Goal: Information Seeking & Learning: Learn about a topic

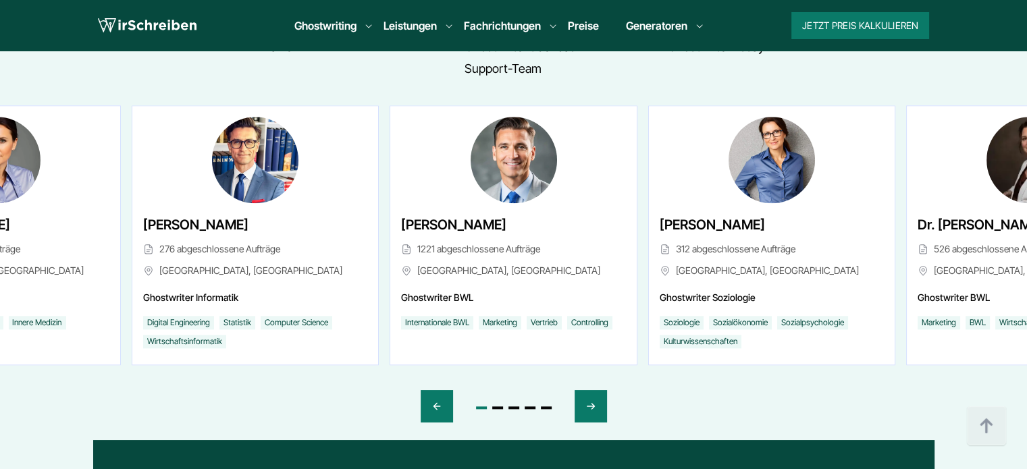
scroll to position [6477, 0]
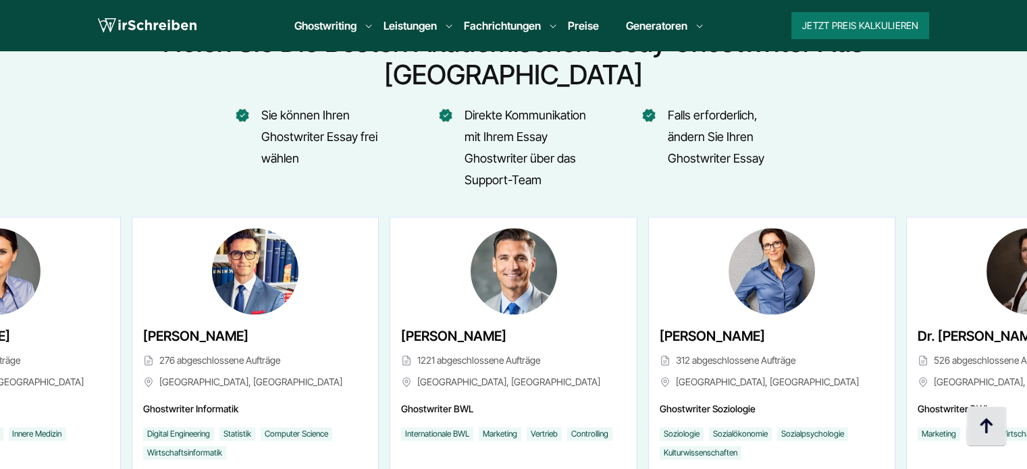
click at [985, 423] on img at bounding box center [986, 426] width 41 height 41
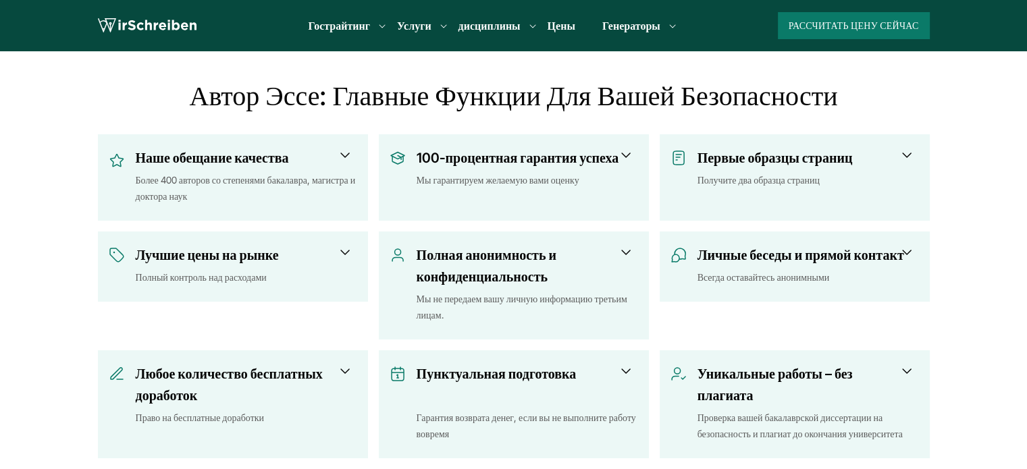
scroll to position [413, 0]
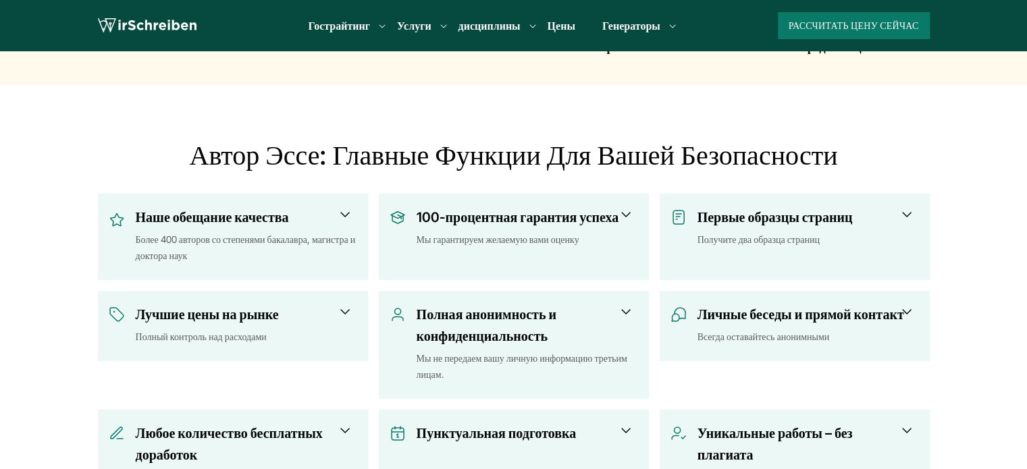
click at [336, 225] on h3 "Наше обещание качества" at bounding box center [242, 218] width 213 height 22
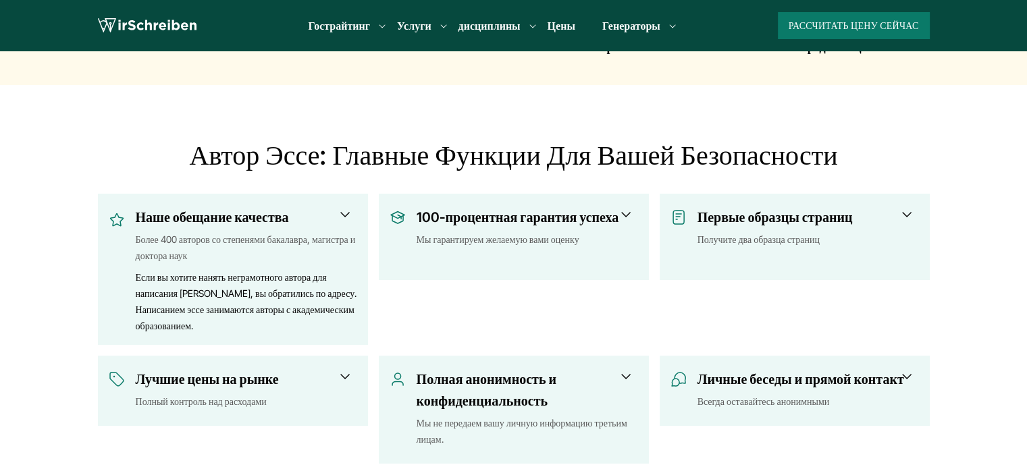
click at [572, 232] on div "Мы гарантируем желаемую вами оценку" at bounding box center [527, 248] width 221 height 32
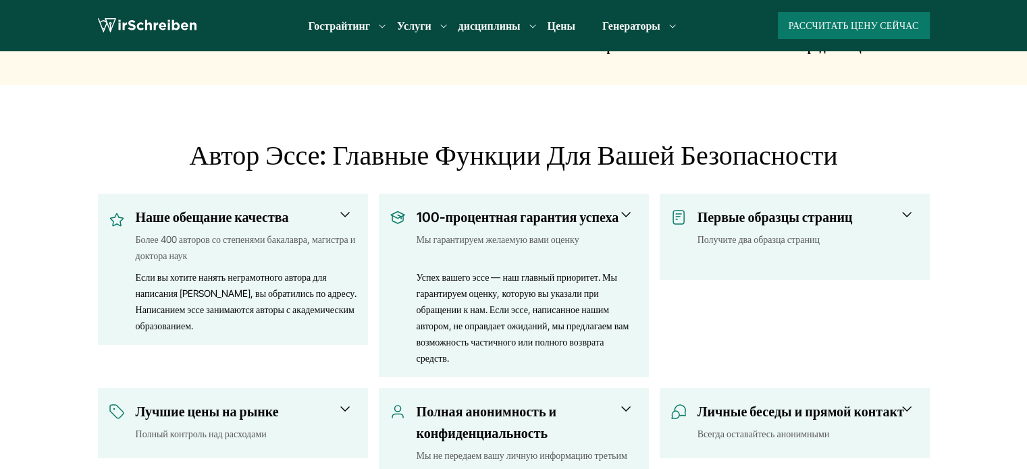
click at [818, 219] on font "Первые образцы страниц" at bounding box center [774, 217] width 155 height 16
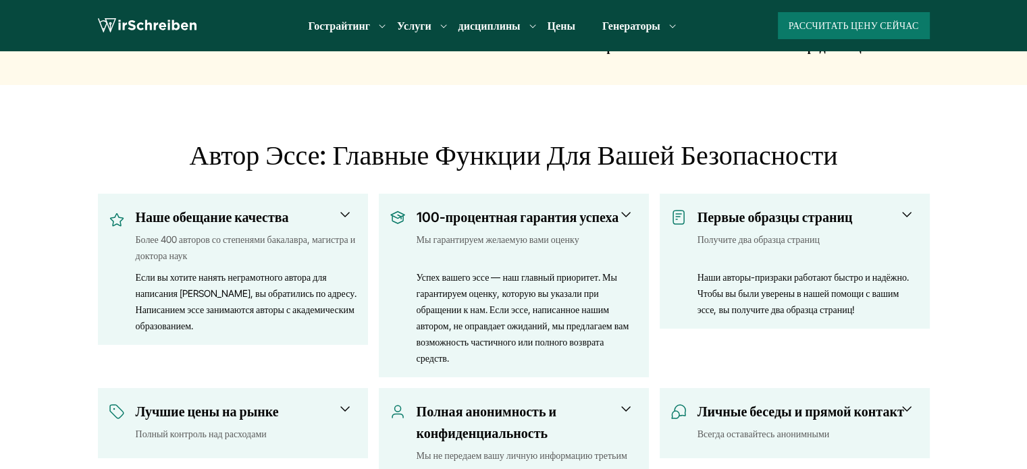
scroll to position [616, 0]
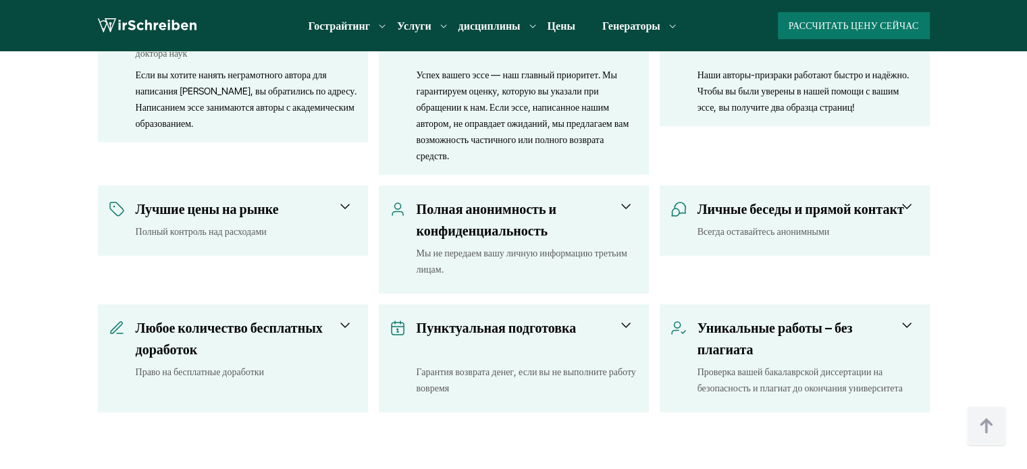
click at [292, 229] on div "Полный контроль над расходами" at bounding box center [246, 231] width 221 height 16
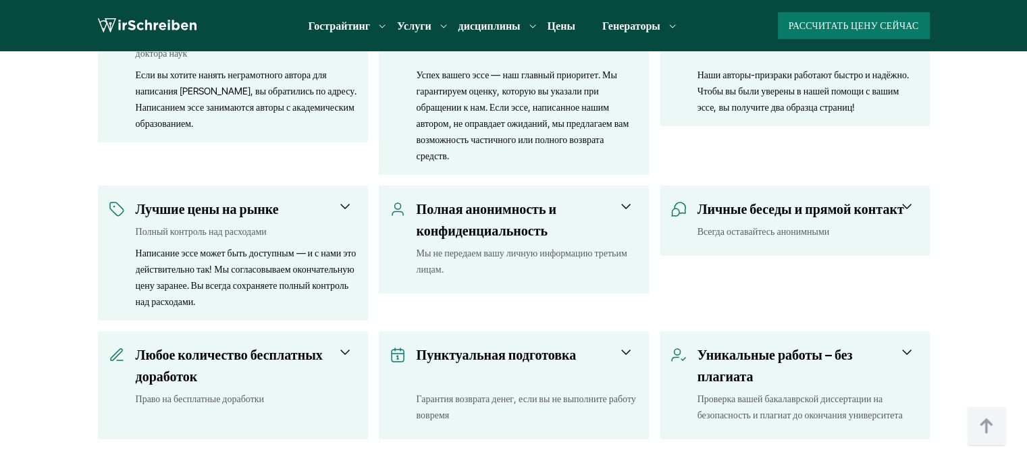
click at [523, 228] on font "Полная анонимность и конфиденциальность" at bounding box center [487, 220] width 140 height 38
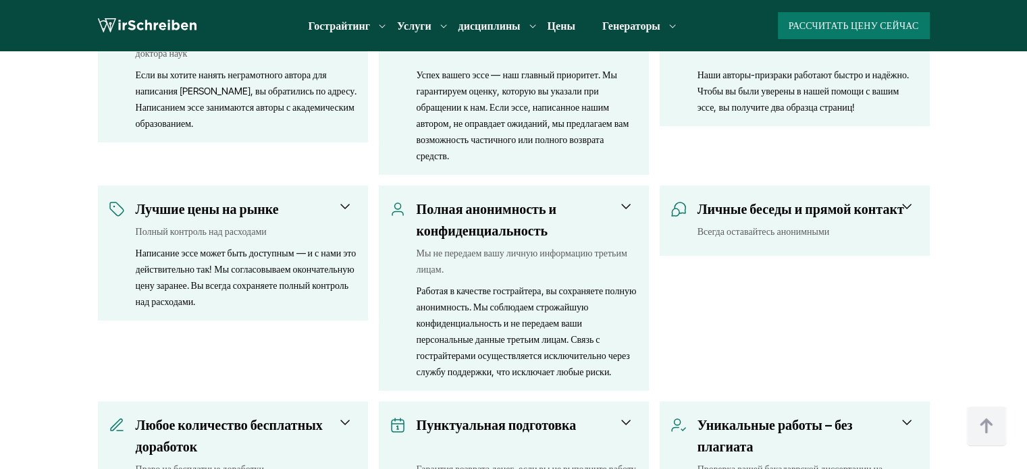
click at [756, 219] on h3 "Личные беседы и прямой контакт" at bounding box center [803, 210] width 213 height 22
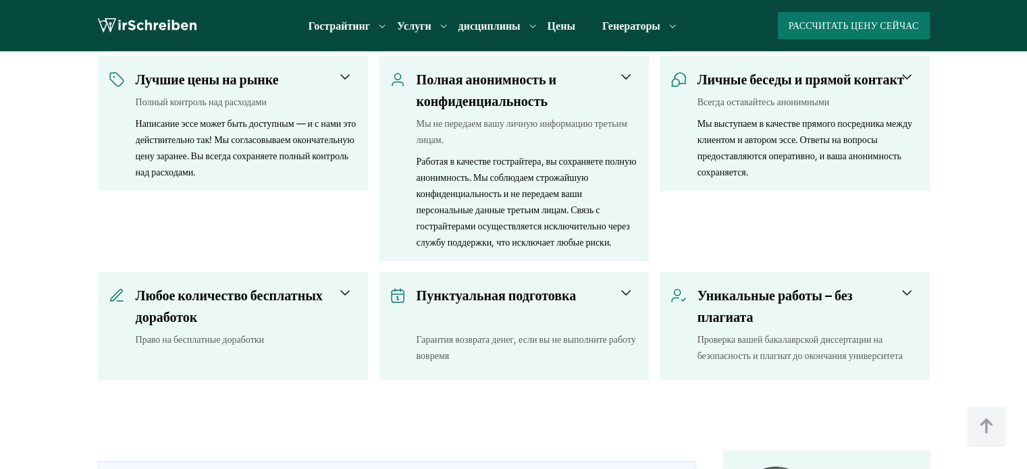
scroll to position [751, 0]
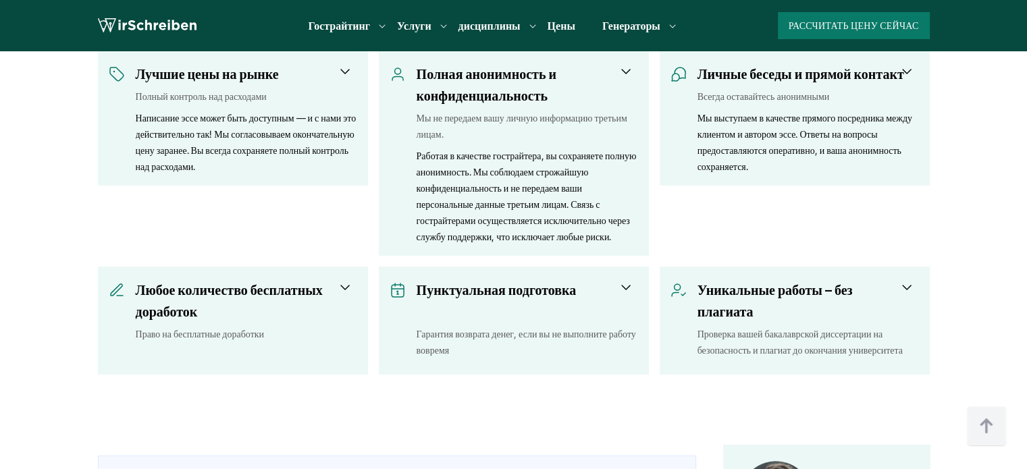
click at [293, 306] on h3 "Любое количество бесплатных доработок" at bounding box center [242, 301] width 213 height 43
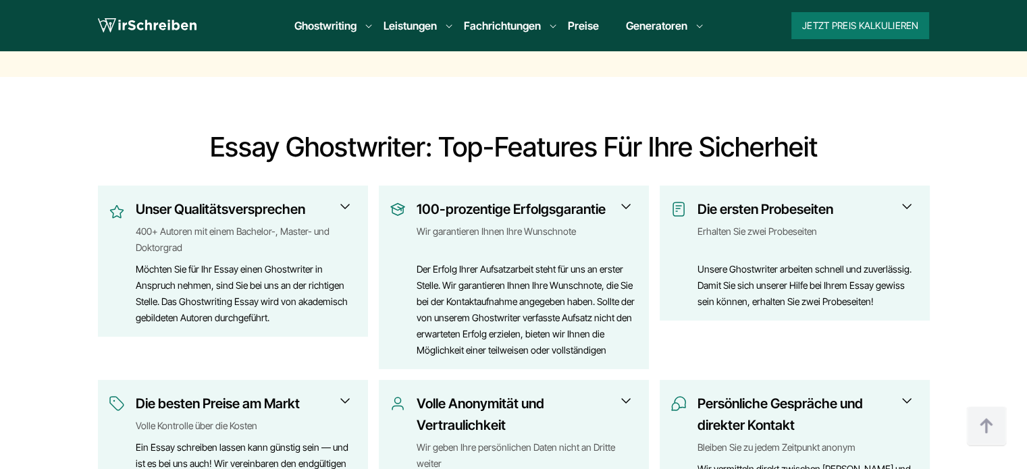
scroll to position [540, 0]
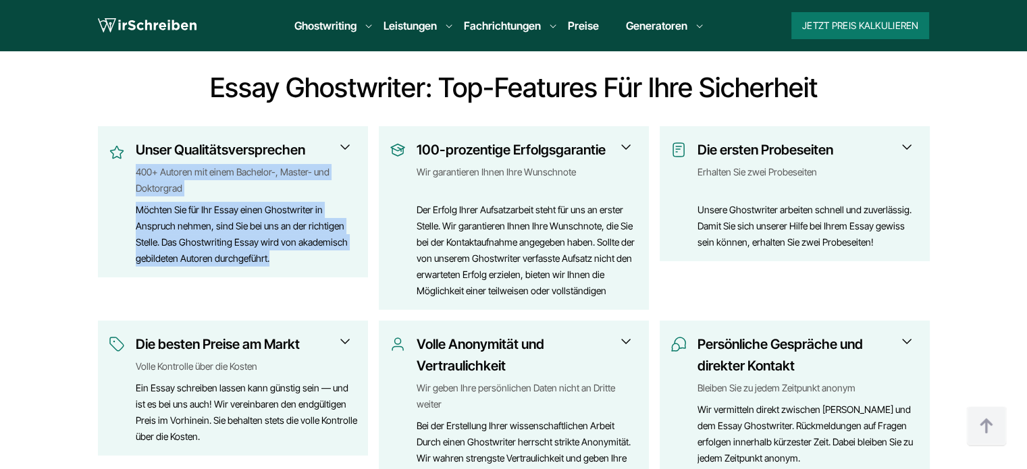
drag, startPoint x: 127, startPoint y: 169, endPoint x: 278, endPoint y: 261, distance: 176.4
click at [278, 261] on div "Unser Qualitätsversprechen 400+ Autoren mit einem Bachelor-, Master- und Doktor…" at bounding box center [233, 203] width 248 height 128
copy div "400+ Autoren mit einem Bachelor-, Master- und Doktorgrad Möchten Sie für Ihr Es…"
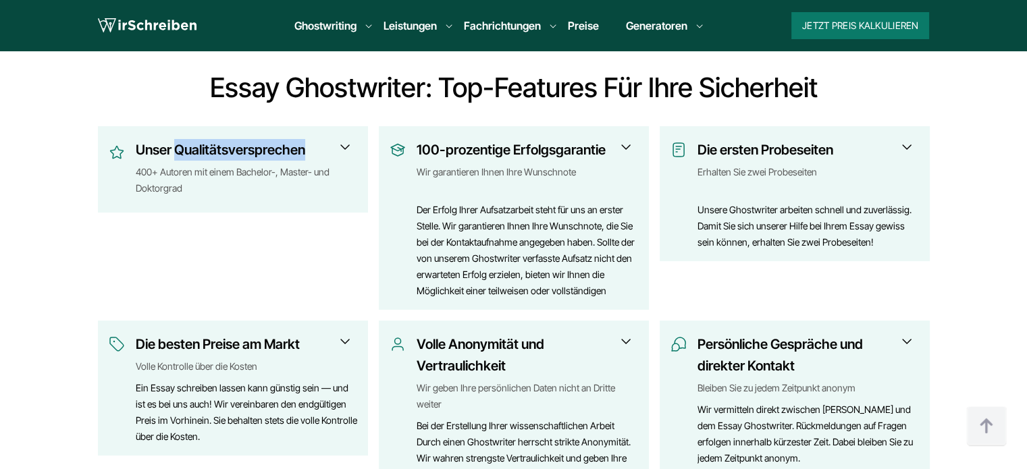
copy h3 "Qualitätsversprechen"
drag, startPoint x: 176, startPoint y: 151, endPoint x: 323, endPoint y: 147, distance: 147.9
click at [323, 147] on h3 "Unser Qualitätsversprechen" at bounding box center [242, 150] width 213 height 22
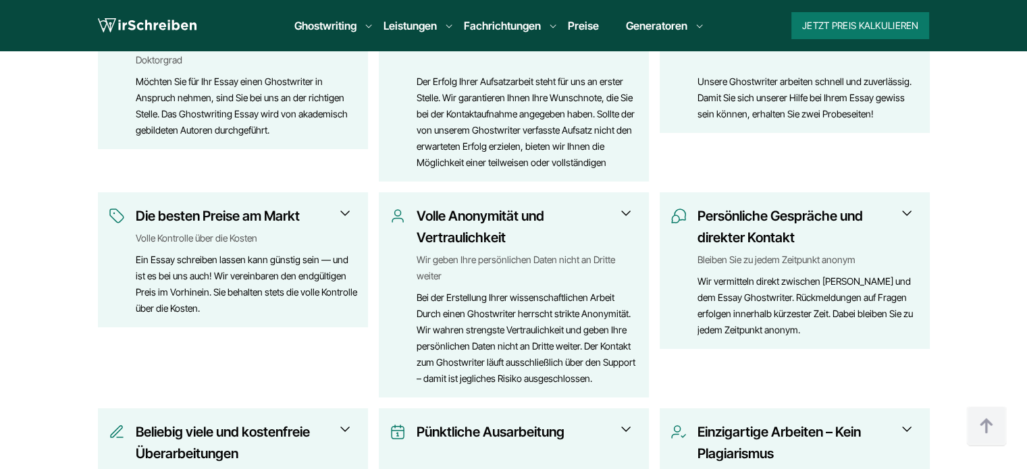
scroll to position [810, 0]
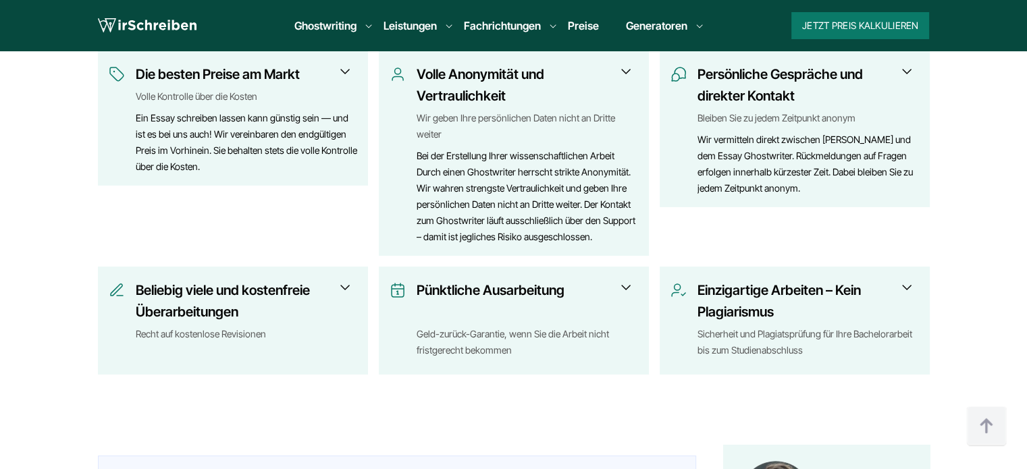
click at [819, 340] on div "Sicherheit und Plagiatsprüfung für Ihre Bachelorarbeit bis zum Studienabschluss" at bounding box center [807, 342] width 221 height 32
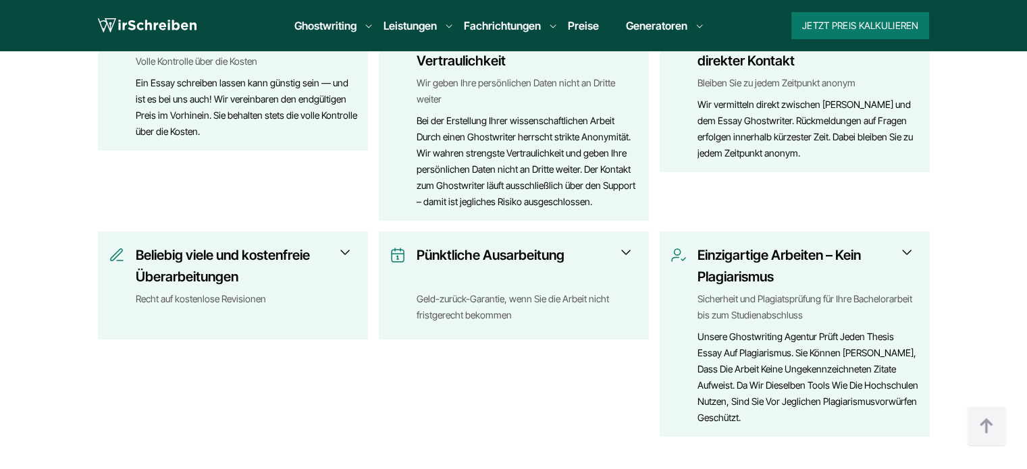
scroll to position [878, 0]
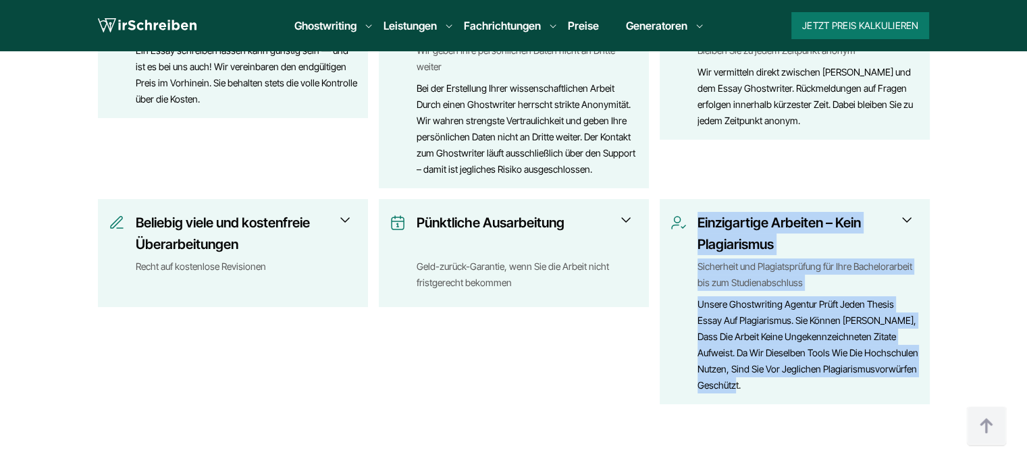
copy div "Einzigartige Arbeiten – Kein Plagiarismus Sicherheit und Plagiatsprüfung für Ih…"
drag, startPoint x: 760, startPoint y: 390, endPoint x: 694, endPoint y: 231, distance: 172.3
click at [694, 231] on div "Einzigartige Arbeiten – Kein Plagiarismus Sicherheit und Plagiatsprüfung für Ih…" at bounding box center [794, 303] width 248 height 182
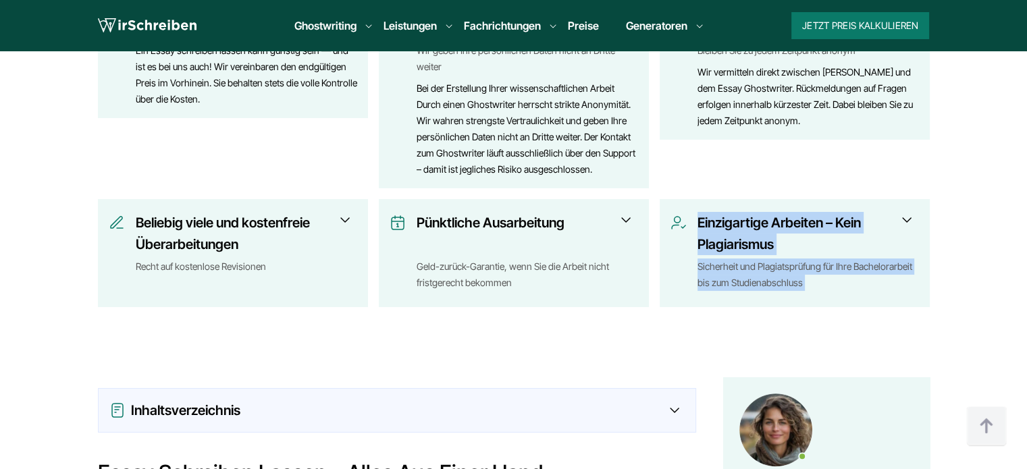
click at [902, 226] on span at bounding box center [907, 220] width 16 height 16
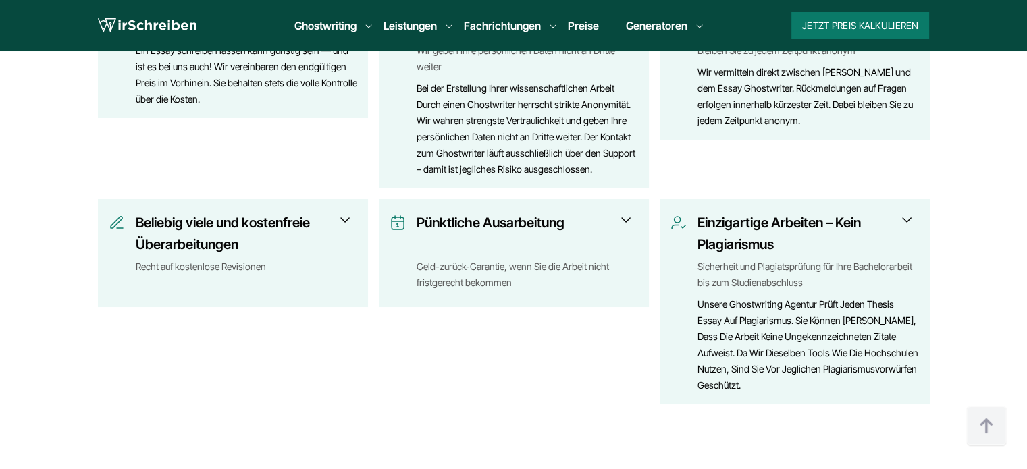
scroll to position [675, 0]
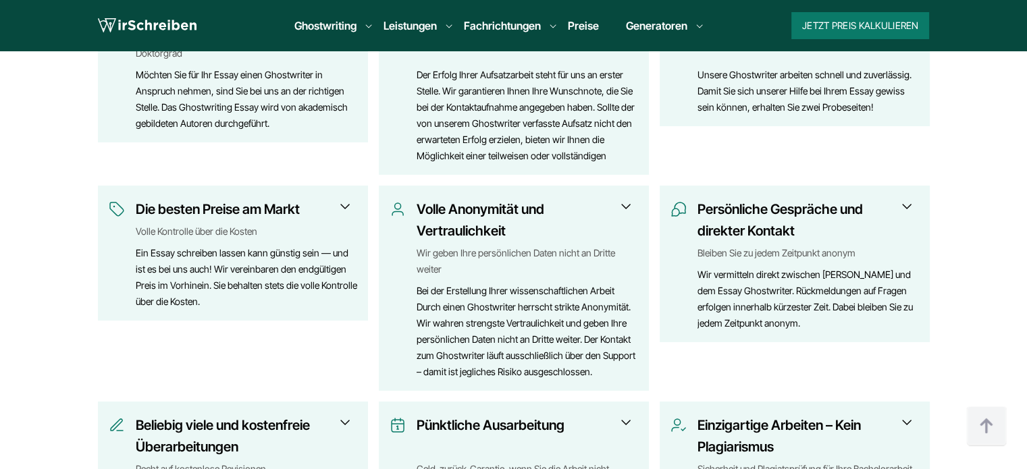
click at [146, 212] on h3 "Die besten Preise am Markt" at bounding box center [242, 210] width 213 height 22
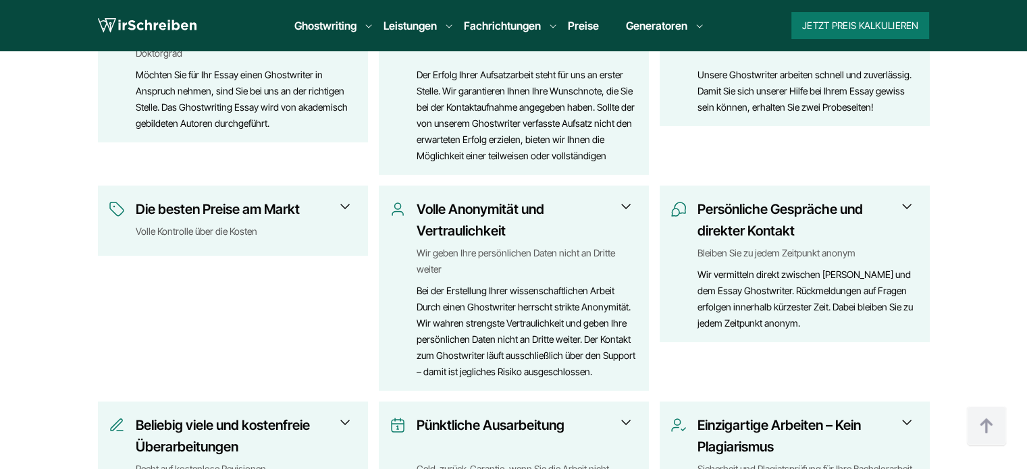
click at [159, 209] on h3 "Die besten Preise am Markt" at bounding box center [242, 210] width 213 height 22
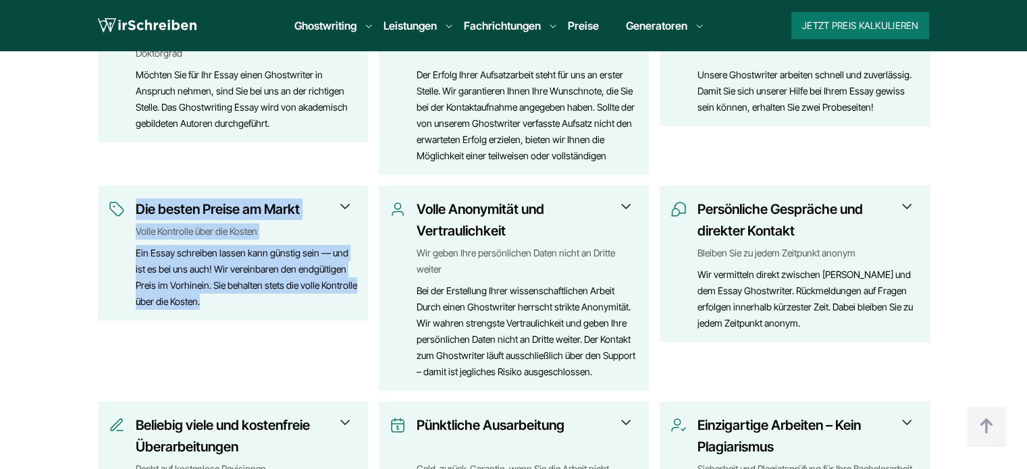
copy div "Die besten Preise am Markt Volle Kontrolle über die Kosten Ein Essay schreiben …"
drag, startPoint x: 131, startPoint y: 202, endPoint x: 206, endPoint y: 302, distance: 125.5
click at [206, 302] on div "Die besten Preise am Markt Volle Kontrolle über die Kosten Ein Essay schreiben …" at bounding box center [233, 254] width 248 height 111
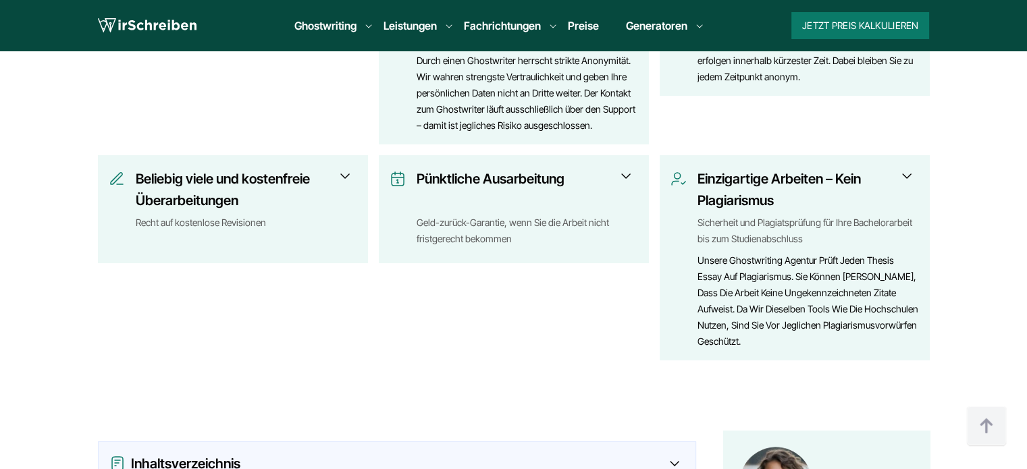
scroll to position [945, 0]
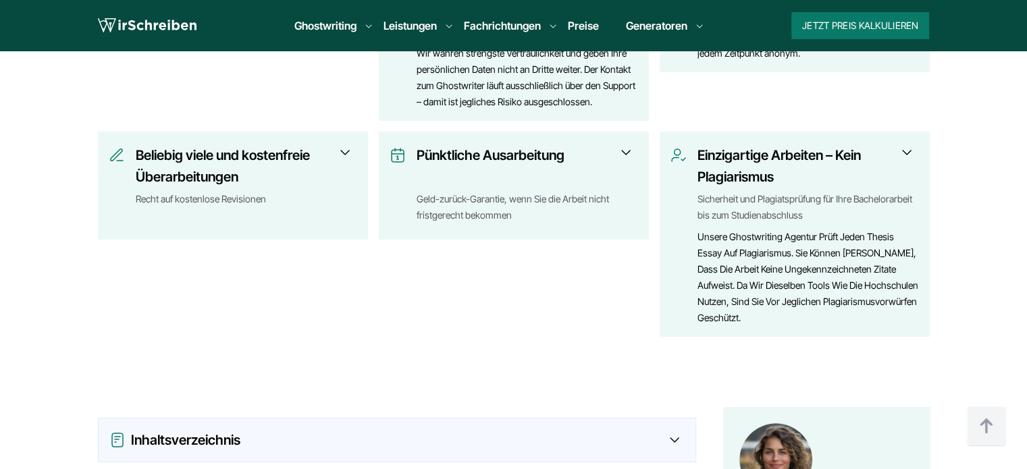
click at [598, 161] on h3 "Pünktliche Ausarbeitung" at bounding box center [523, 165] width 213 height 43
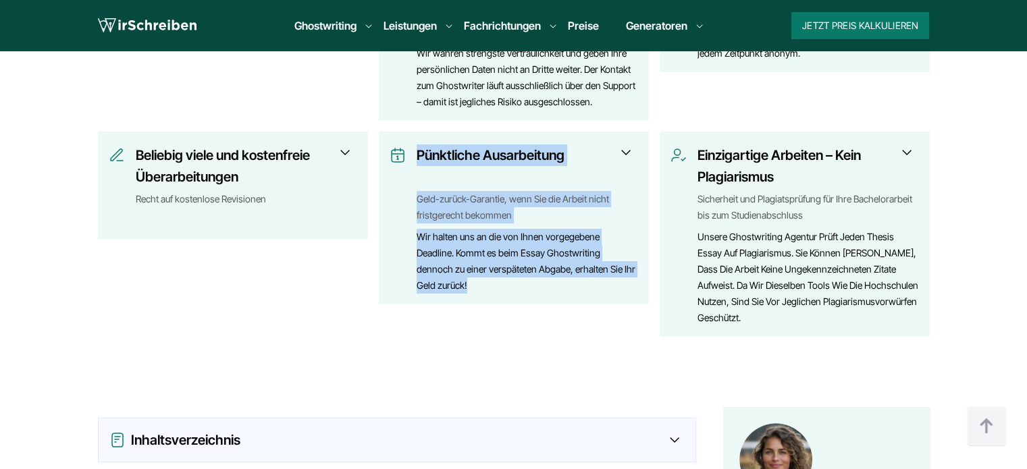
copy div "Pünktliche Ausarbeitung Geld-zurück-Garantie, wenn Sie die Arbeit nicht fristge…"
drag, startPoint x: 416, startPoint y: 151, endPoint x: 484, endPoint y: 283, distance: 148.3
click at [484, 283] on div "Pünktliche Ausarbeitung Geld-zurück-Garantie, wenn Sie die Arbeit nicht fristge…" at bounding box center [514, 218] width 248 height 149
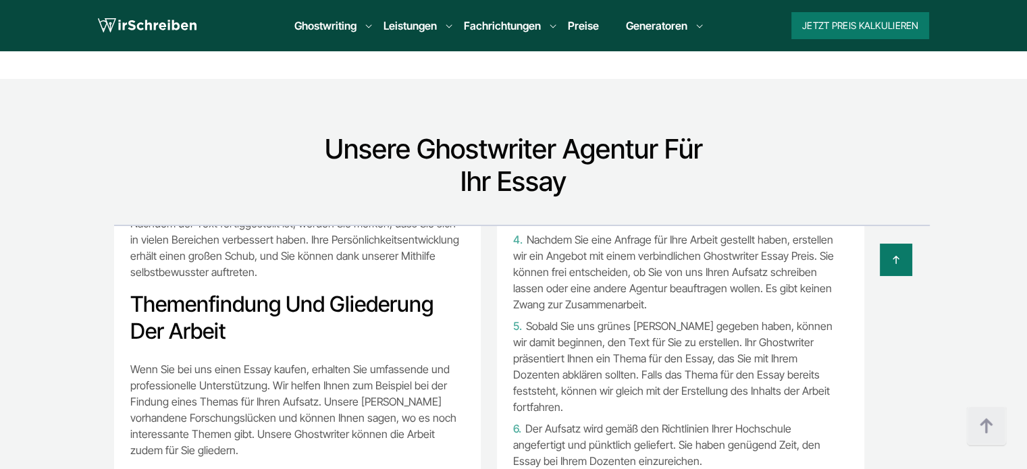
scroll to position [7630, 0]
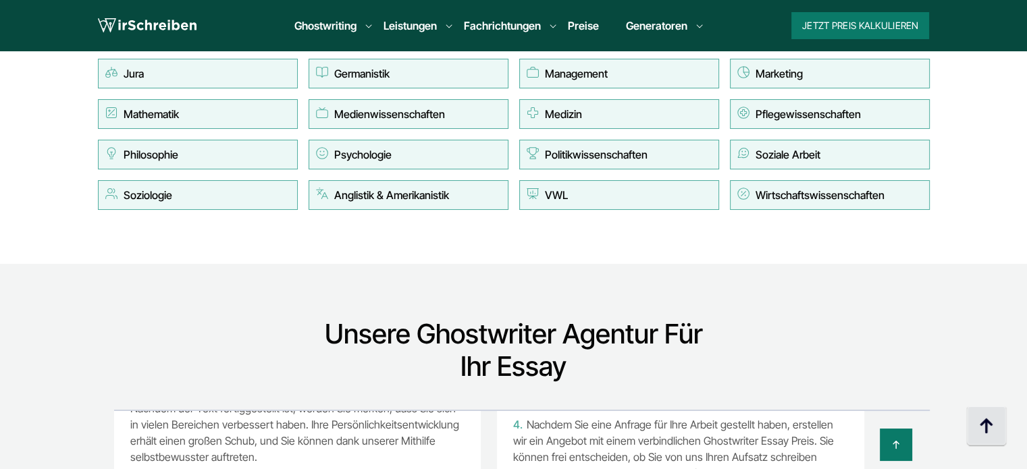
click at [972, 417] on img at bounding box center [986, 426] width 41 height 41
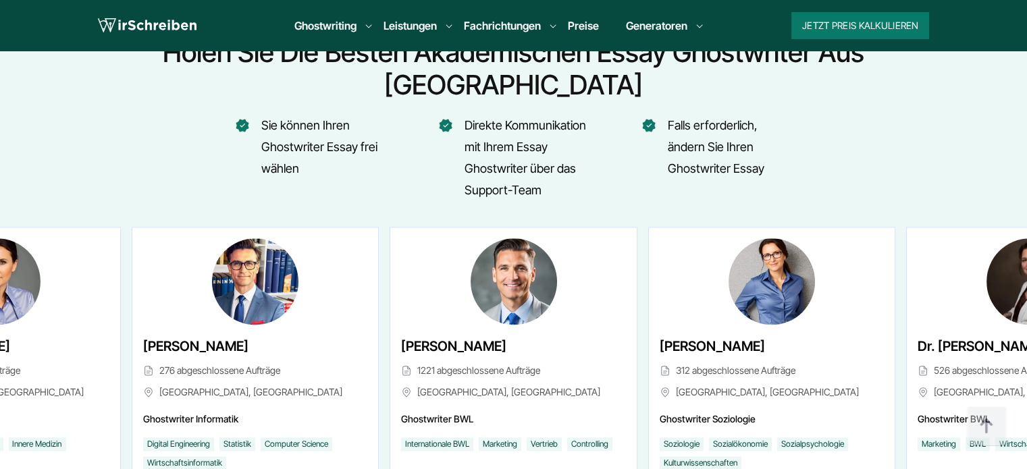
scroll to position [6687, 0]
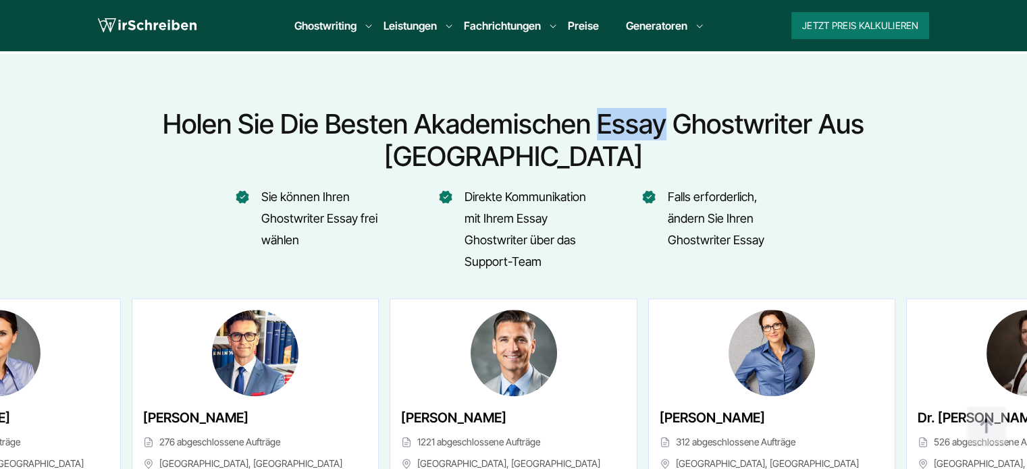
copy h2 "Essay"
drag, startPoint x: 536, startPoint y: 125, endPoint x: 595, endPoint y: 124, distance: 58.7
click at [595, 124] on h2 "Holen Sie die besten akademischen Essay Ghostwriter aus [GEOGRAPHIC_DATA]" at bounding box center [513, 140] width 841 height 65
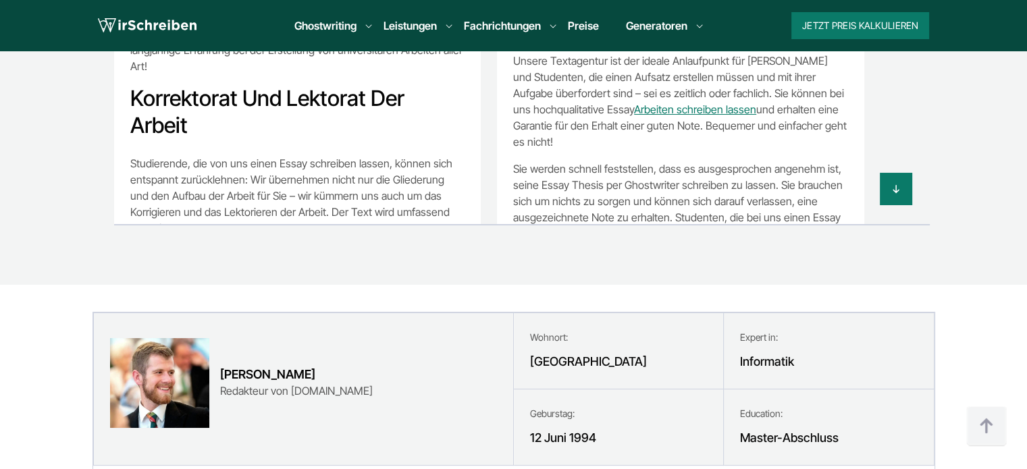
scroll to position [8712, 0]
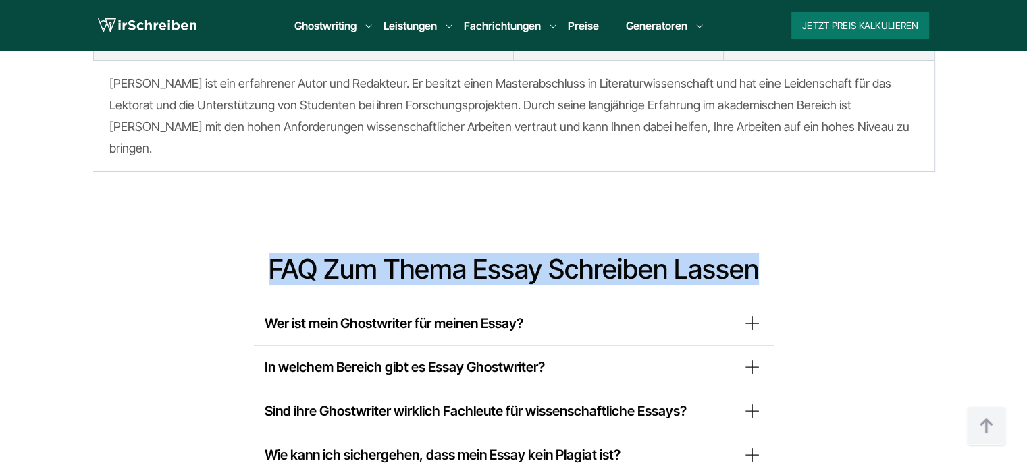
copy h2 "FAQ Zum Thema Essay Schreiben Lassen"
drag, startPoint x: 265, startPoint y: 208, endPoint x: 808, endPoint y: 221, distance: 543.0
click at [808, 253] on h2 "FAQ Zum Thema Essay Schreiben Lassen" at bounding box center [513, 269] width 781 height 32
